Goal: Transaction & Acquisition: Purchase product/service

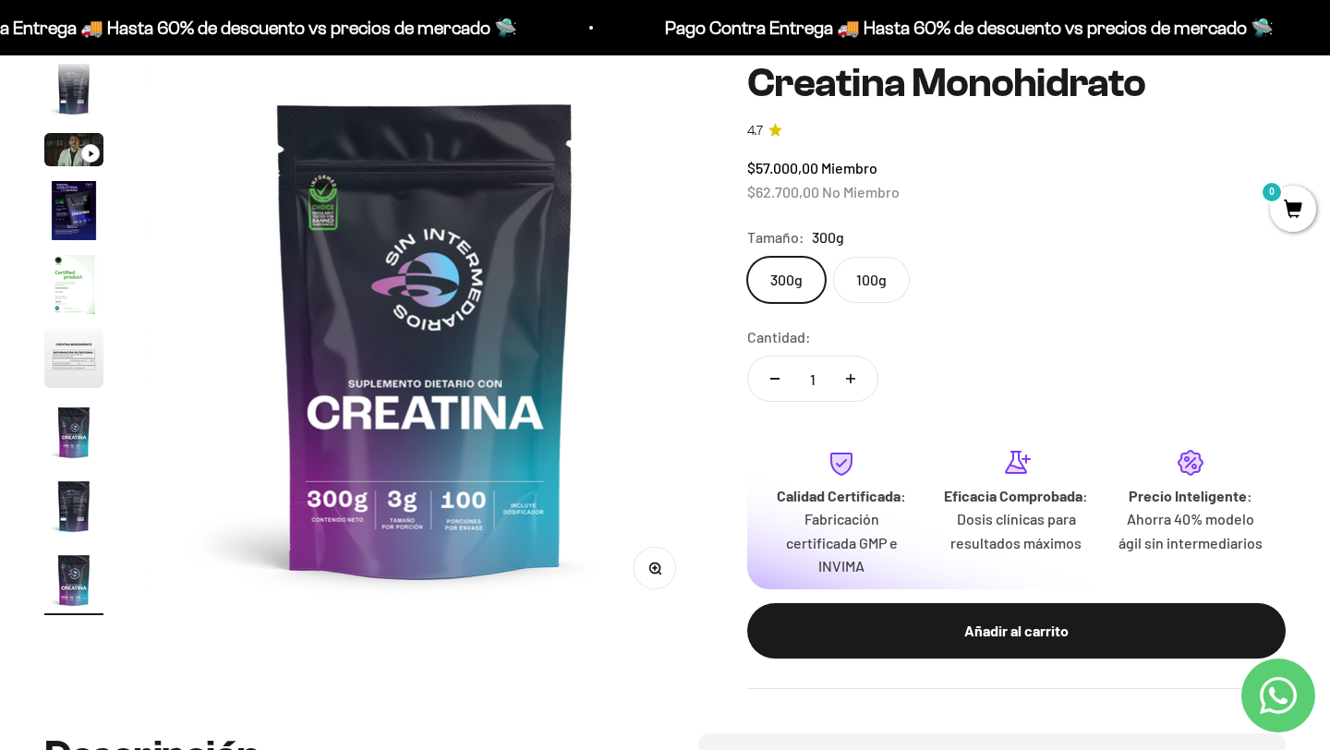
scroll to position [173, 0]
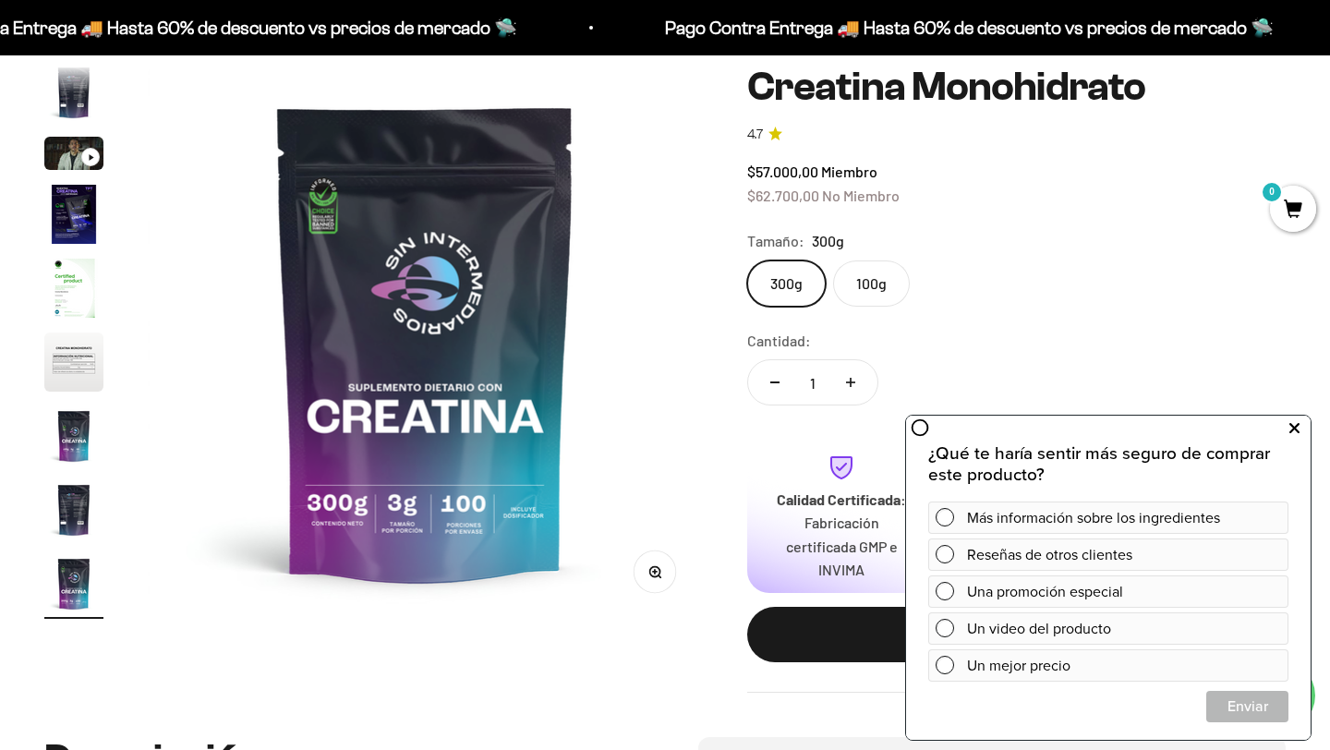
click at [1298, 426] on icon at bounding box center [1294, 429] width 10 height 24
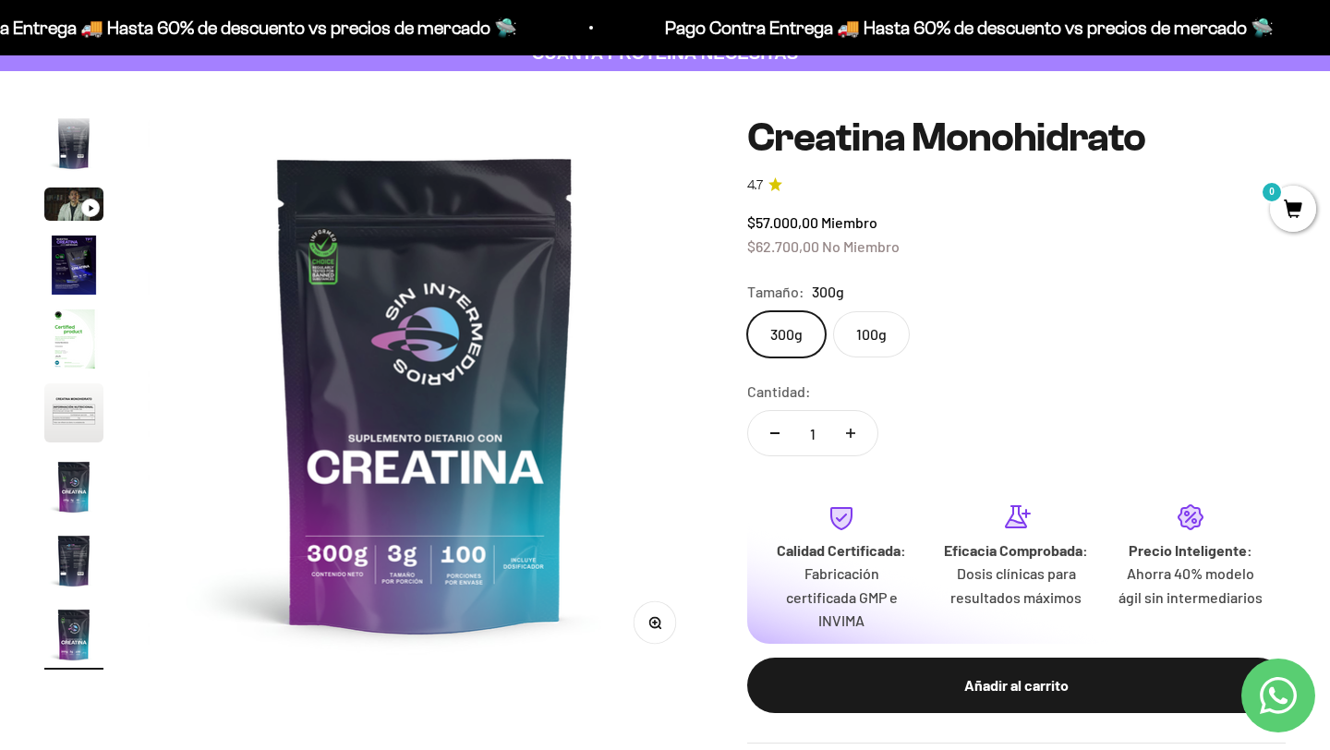
scroll to position [0, 0]
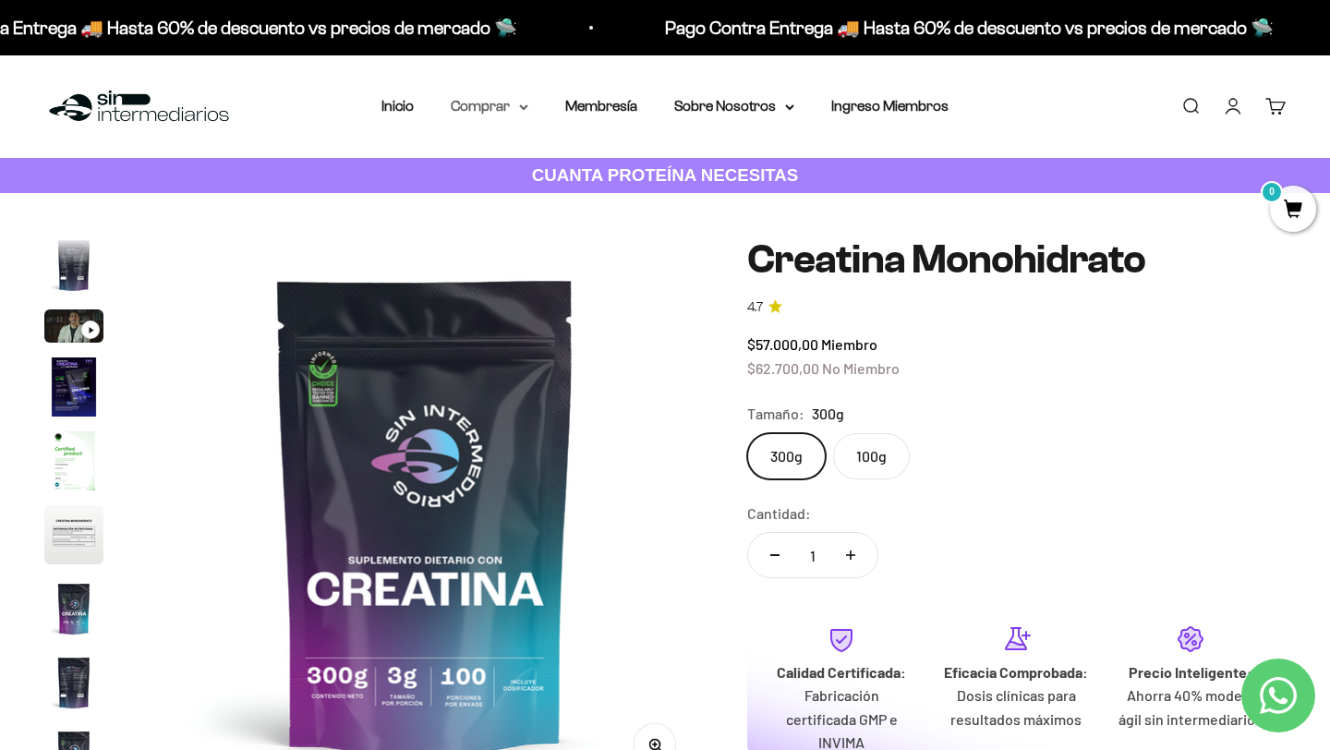
click at [519, 104] on icon at bounding box center [523, 107] width 9 height 6
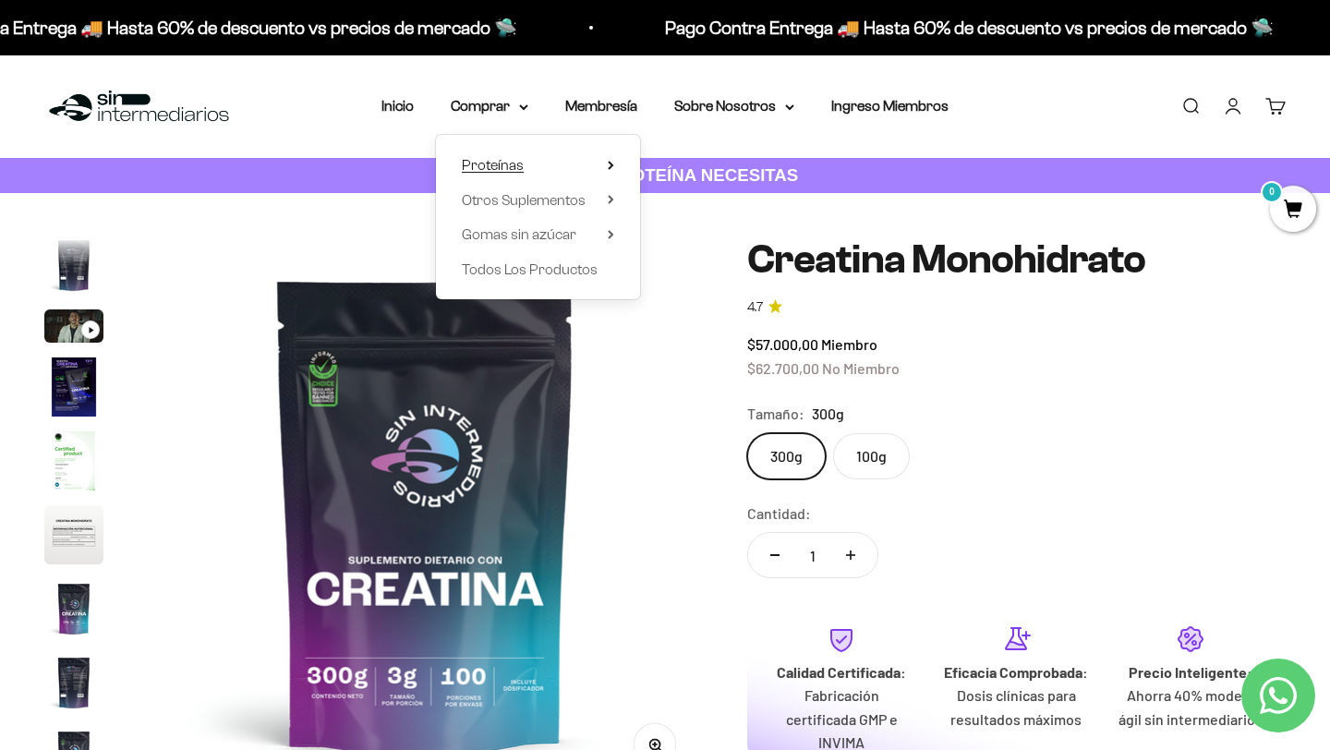
click at [532, 160] on summary "Proteínas" at bounding box center [538, 165] width 152 height 24
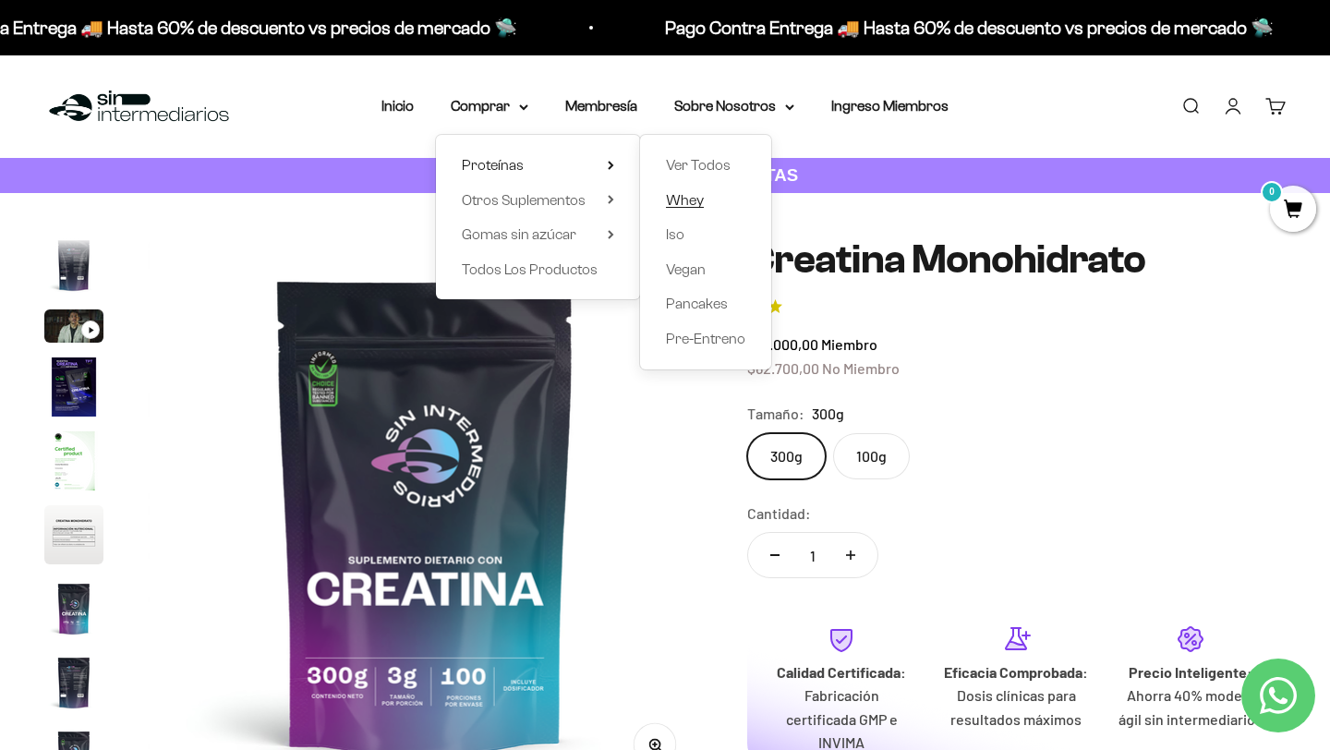
click at [707, 209] on link "Whey" at bounding box center [705, 200] width 79 height 24
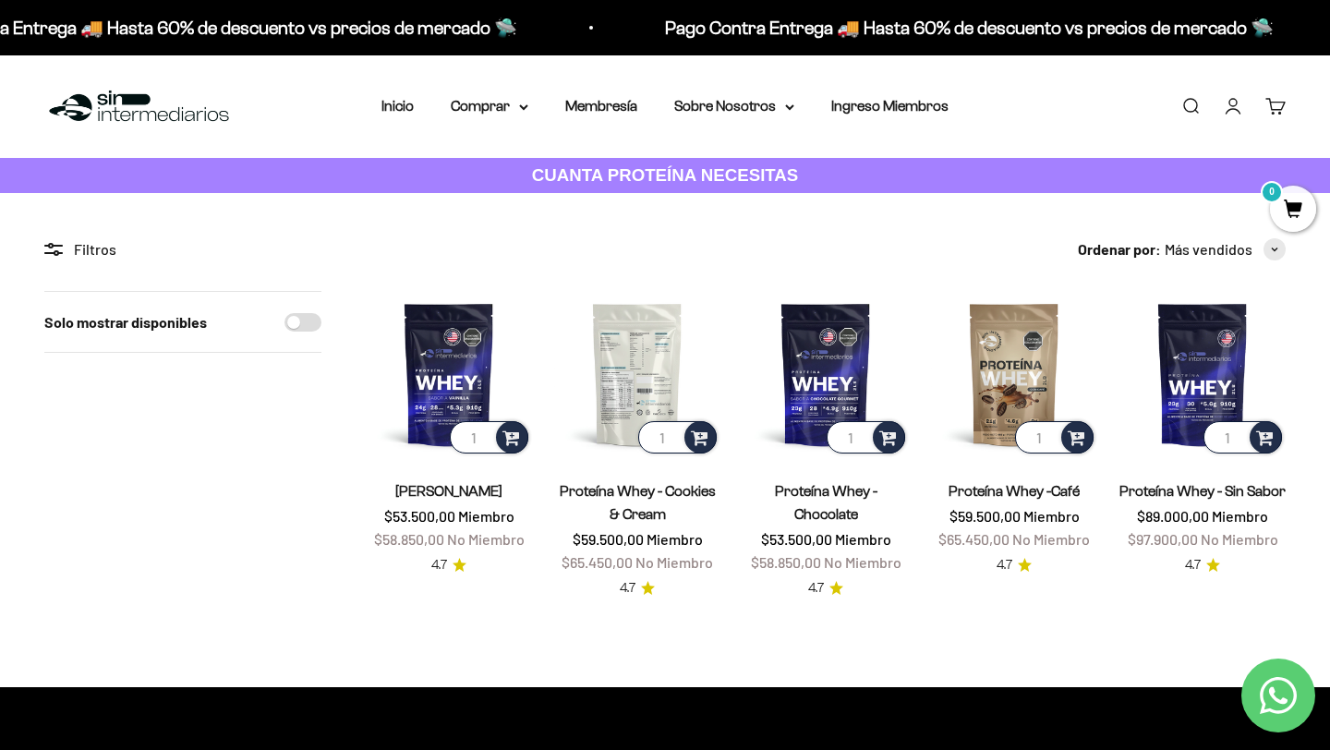
click at [684, 373] on img at bounding box center [637, 374] width 166 height 166
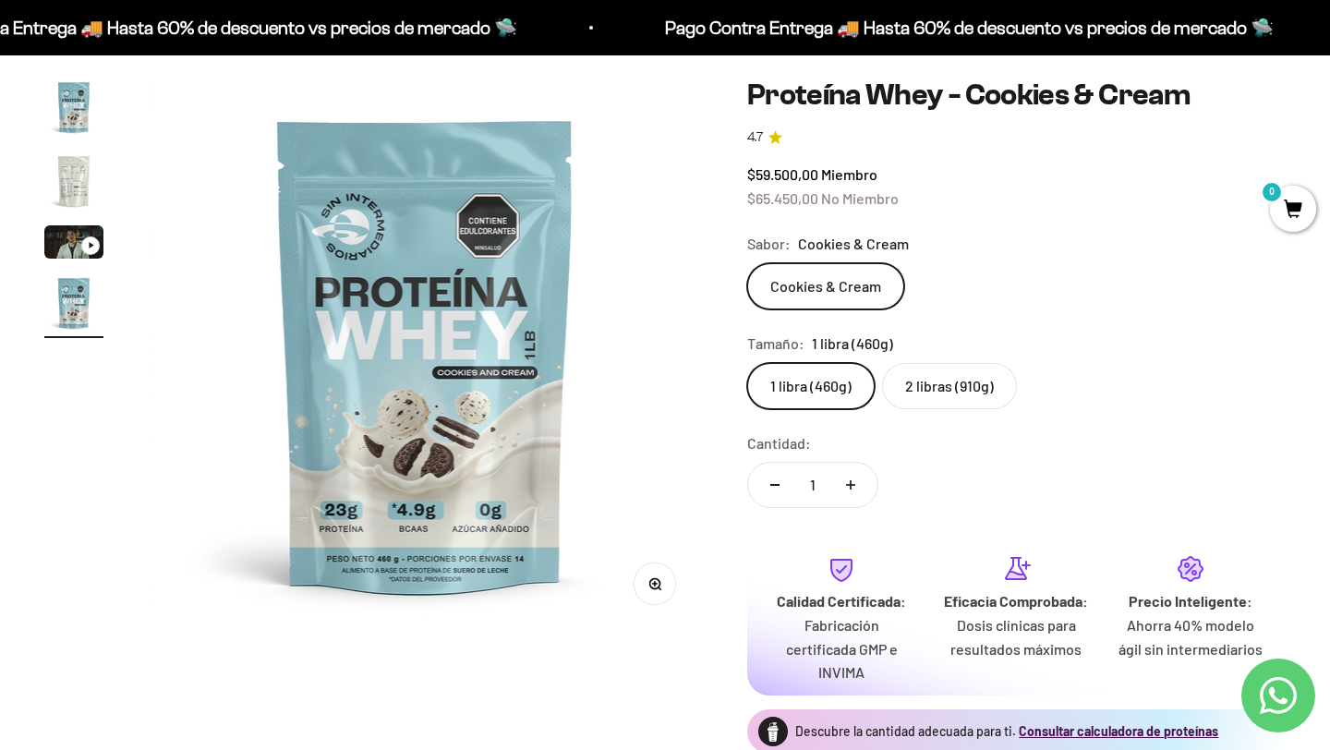
scroll to position [127, 0]
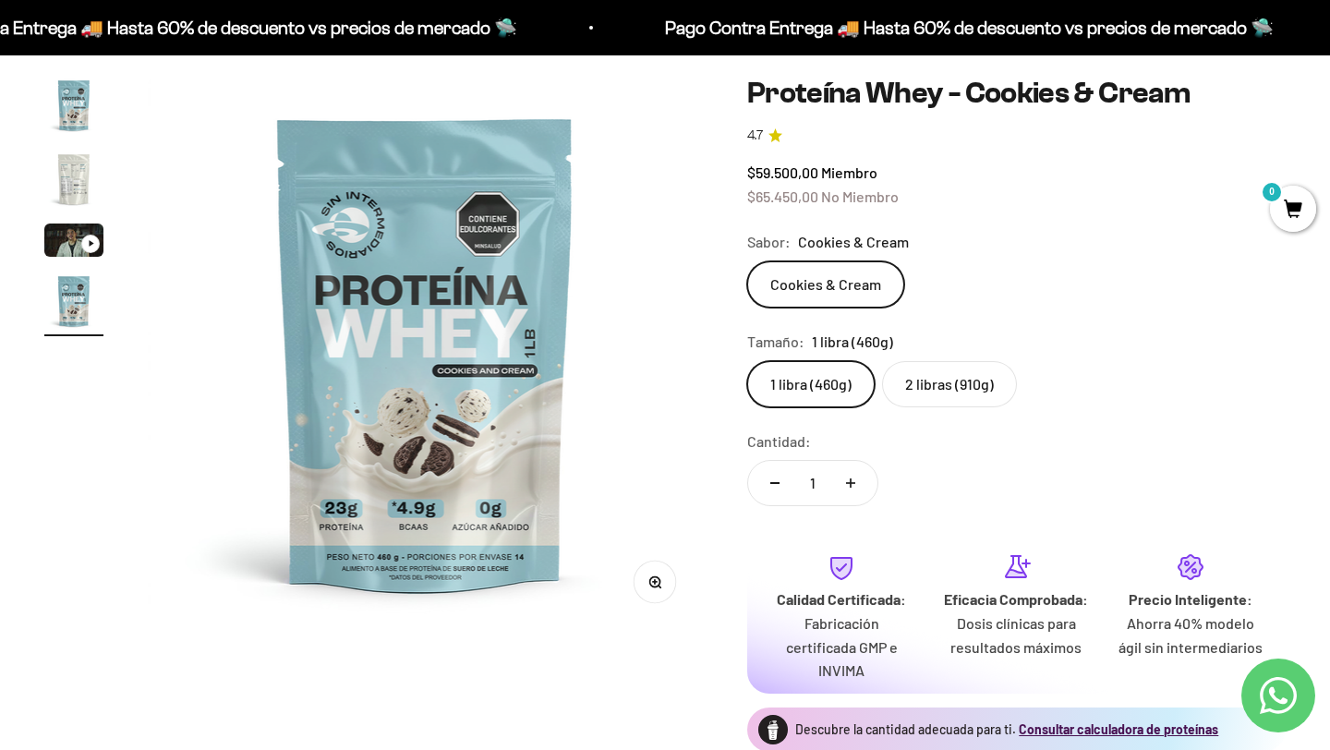
click at [947, 381] on label "2 libras (910g)" at bounding box center [949, 384] width 135 height 46
click at [747, 361] on input "2 libras (910g)" at bounding box center [746, 360] width 1 height 1
